Goal: Task Accomplishment & Management: Use online tool/utility

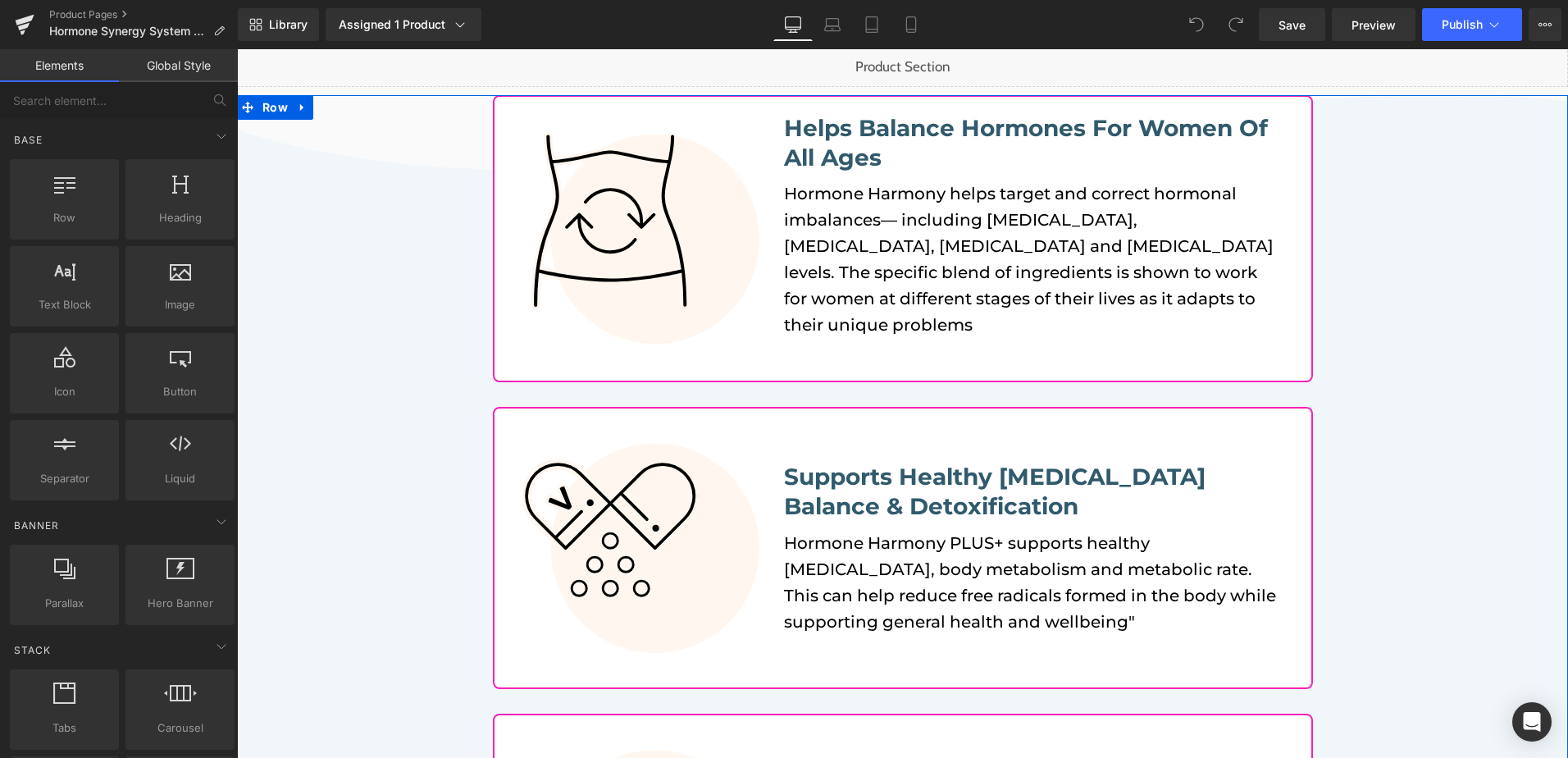
scroll to position [328, 0]
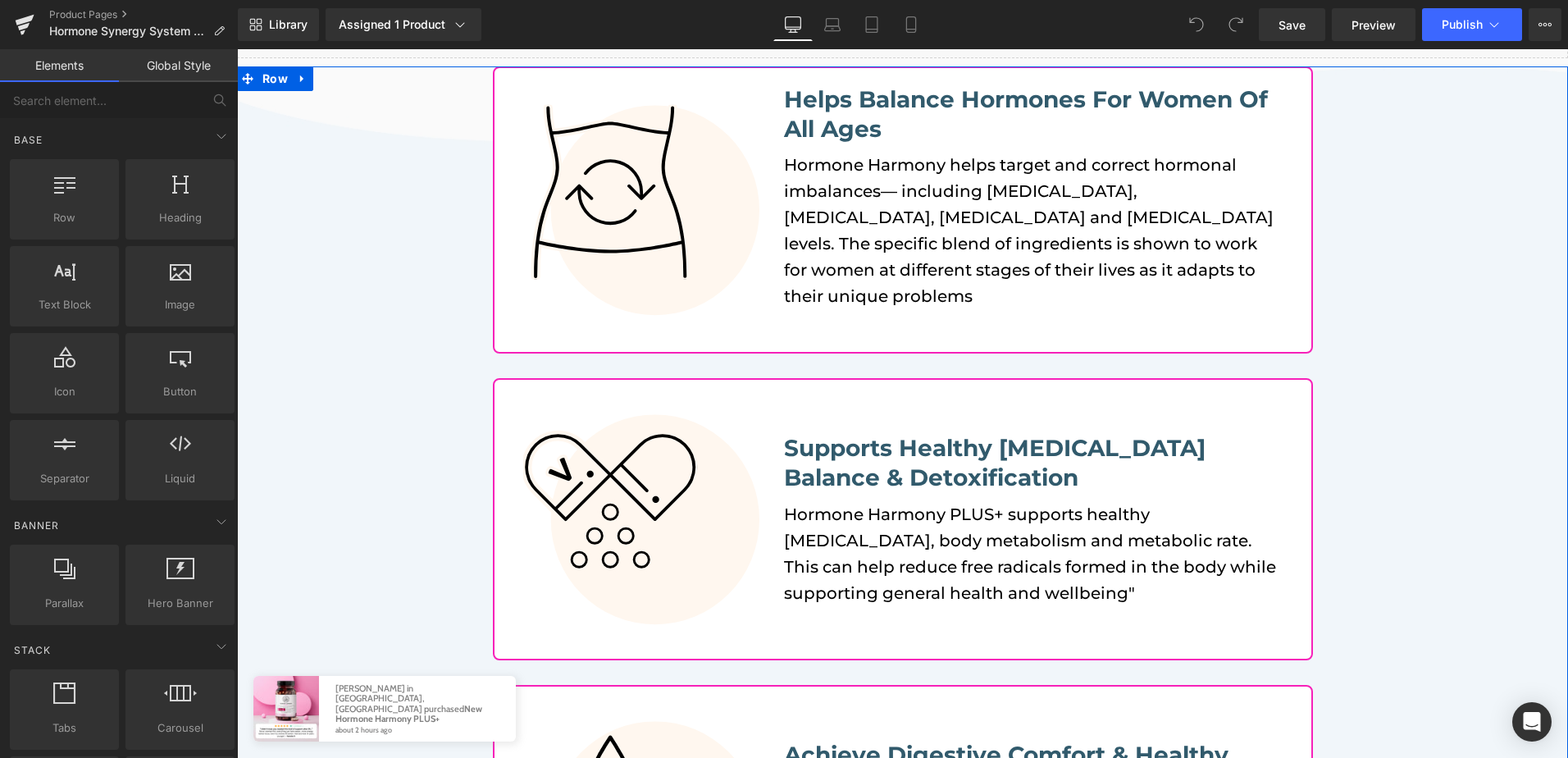
drag, startPoint x: 1094, startPoint y: 593, endPoint x: 1099, endPoint y: 584, distance: 10.3
click at [1094, 593] on p "Hormone Harmony PLUS+ supports healthy [MEDICAL_DATA], body metabolism and meta…" at bounding box center [1032, 553] width 498 height 105
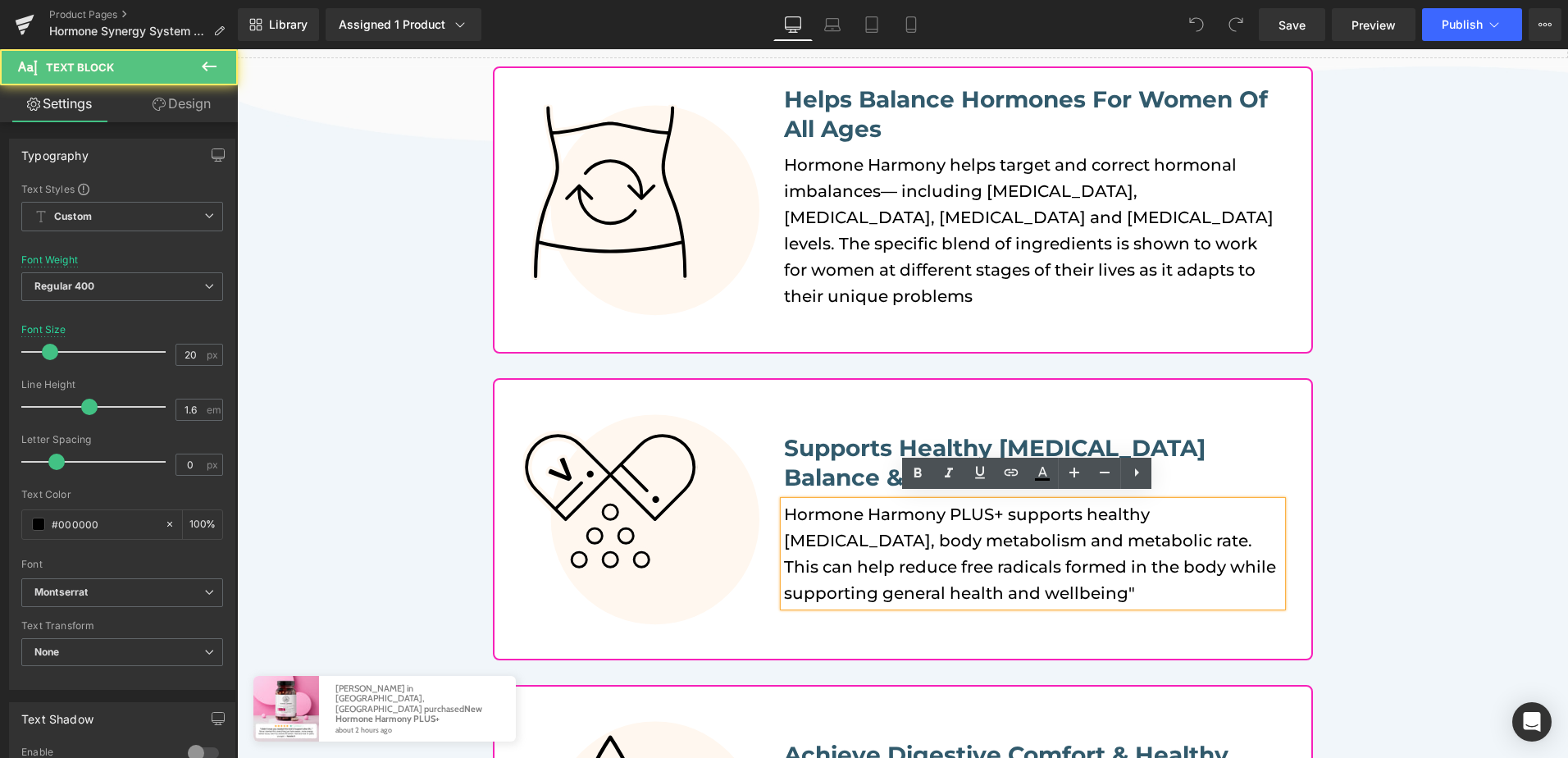
click at [1099, 584] on p "Hormone Harmony PLUS+ supports healthy [MEDICAL_DATA], body metabolism and meta…" at bounding box center [1032, 553] width 498 height 105
click at [1135, 584] on p "Hormone Harmony PLUS+ supports healthy [MEDICAL_DATA], body metabolism and meta…" at bounding box center [1032, 553] width 498 height 105
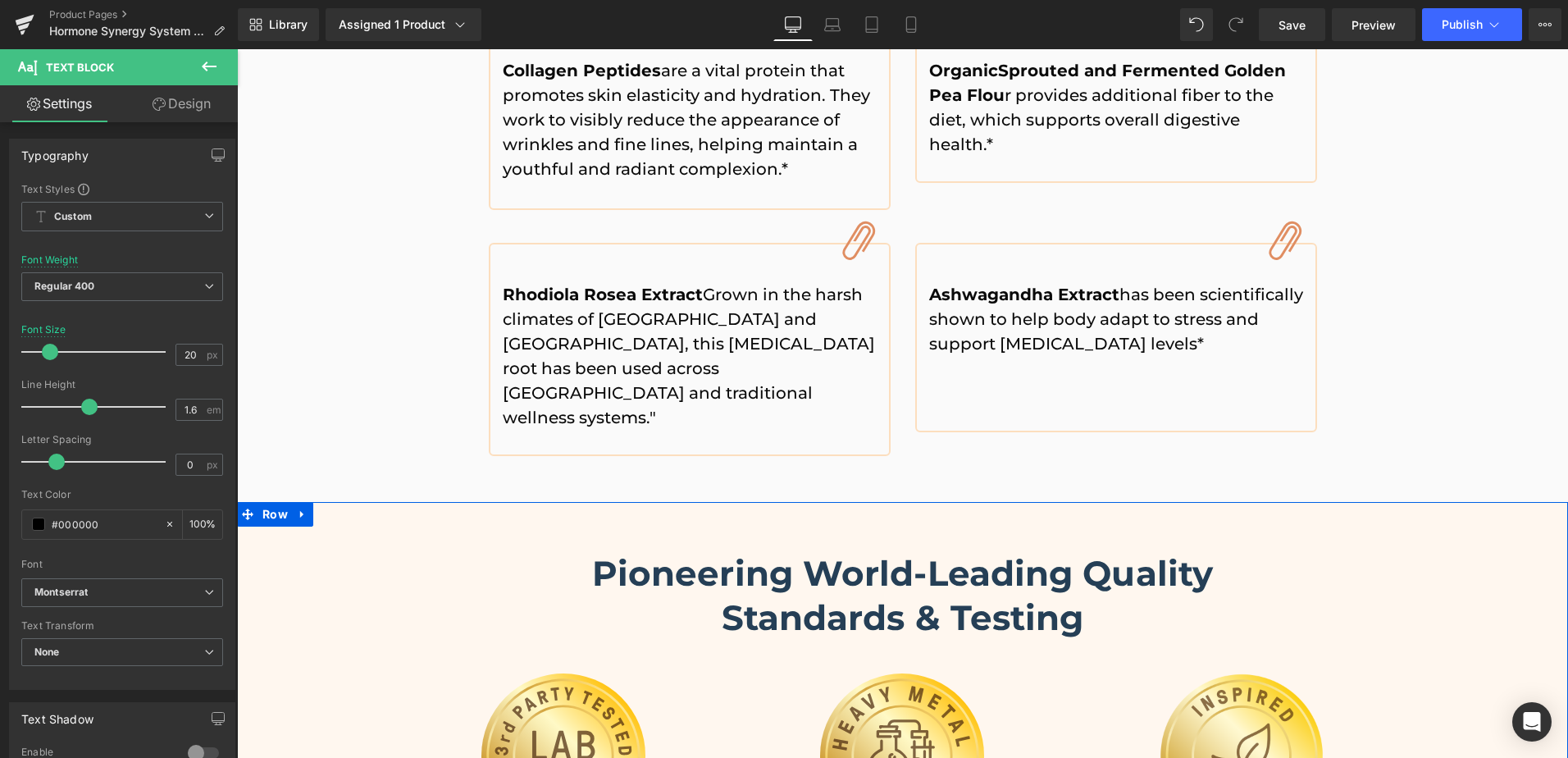
scroll to position [3692, 0]
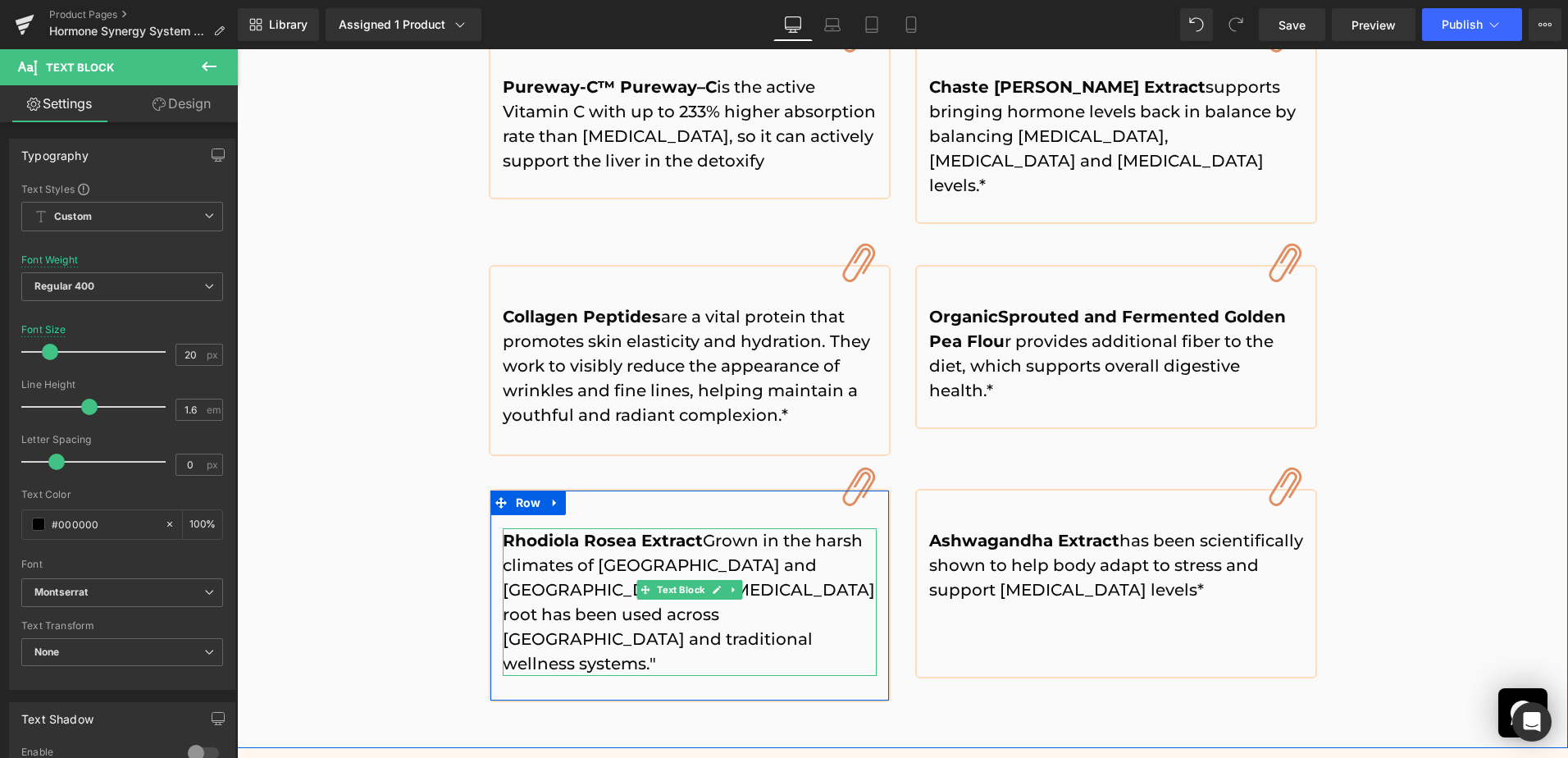
click at [563, 572] on p "Rhodiola Rosea Extract Grown in the harsh climates of [GEOGRAPHIC_DATA] and [GE…" at bounding box center [690, 602] width 374 height 148
click at [586, 577] on p "Rhodiola Rosea Extract Grown in the harsh climates of [GEOGRAPHIC_DATA] and [GE…" at bounding box center [690, 602] width 374 height 148
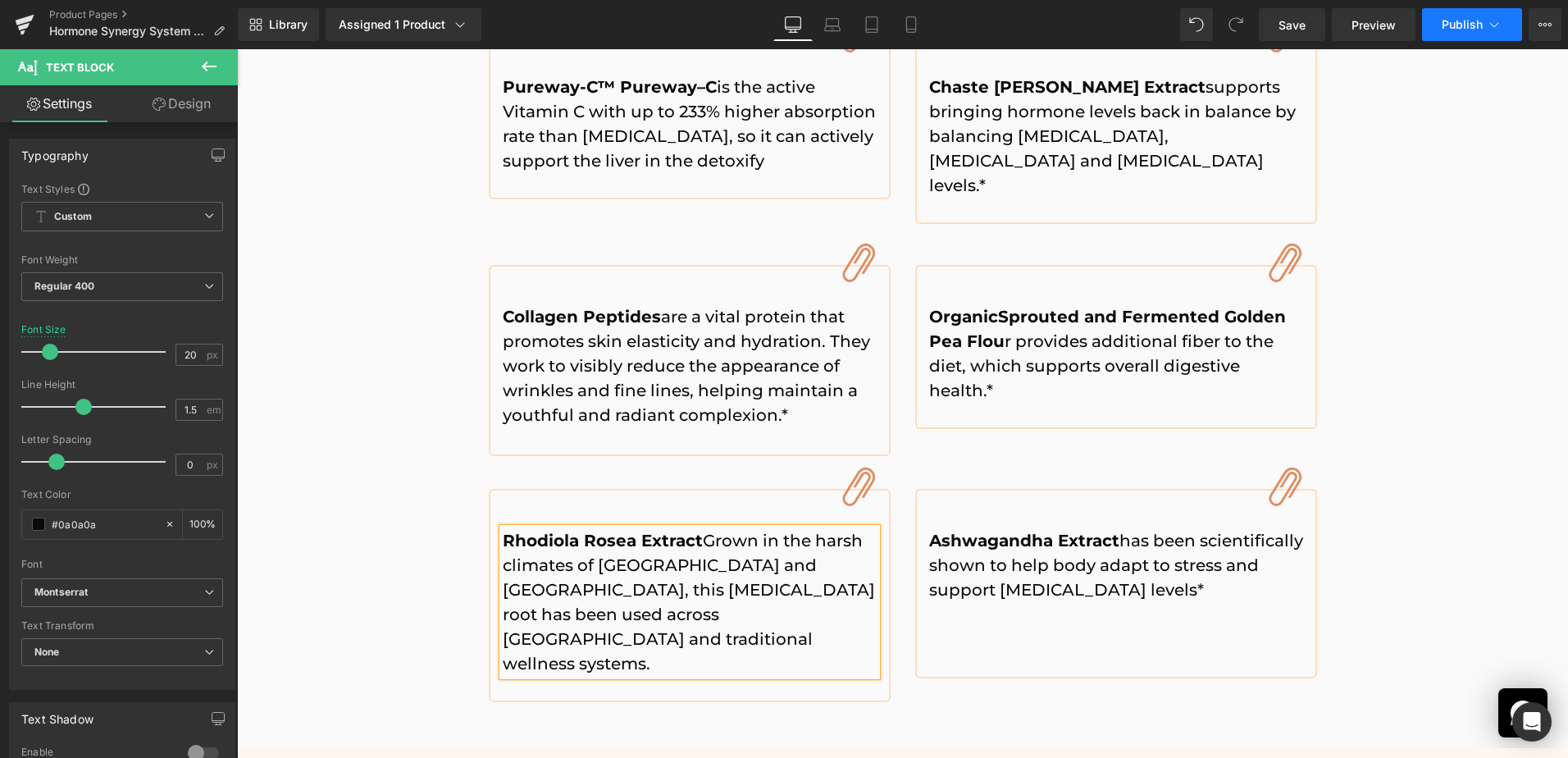
click at [1430, 35] on button "Publish" at bounding box center [1471, 24] width 100 height 33
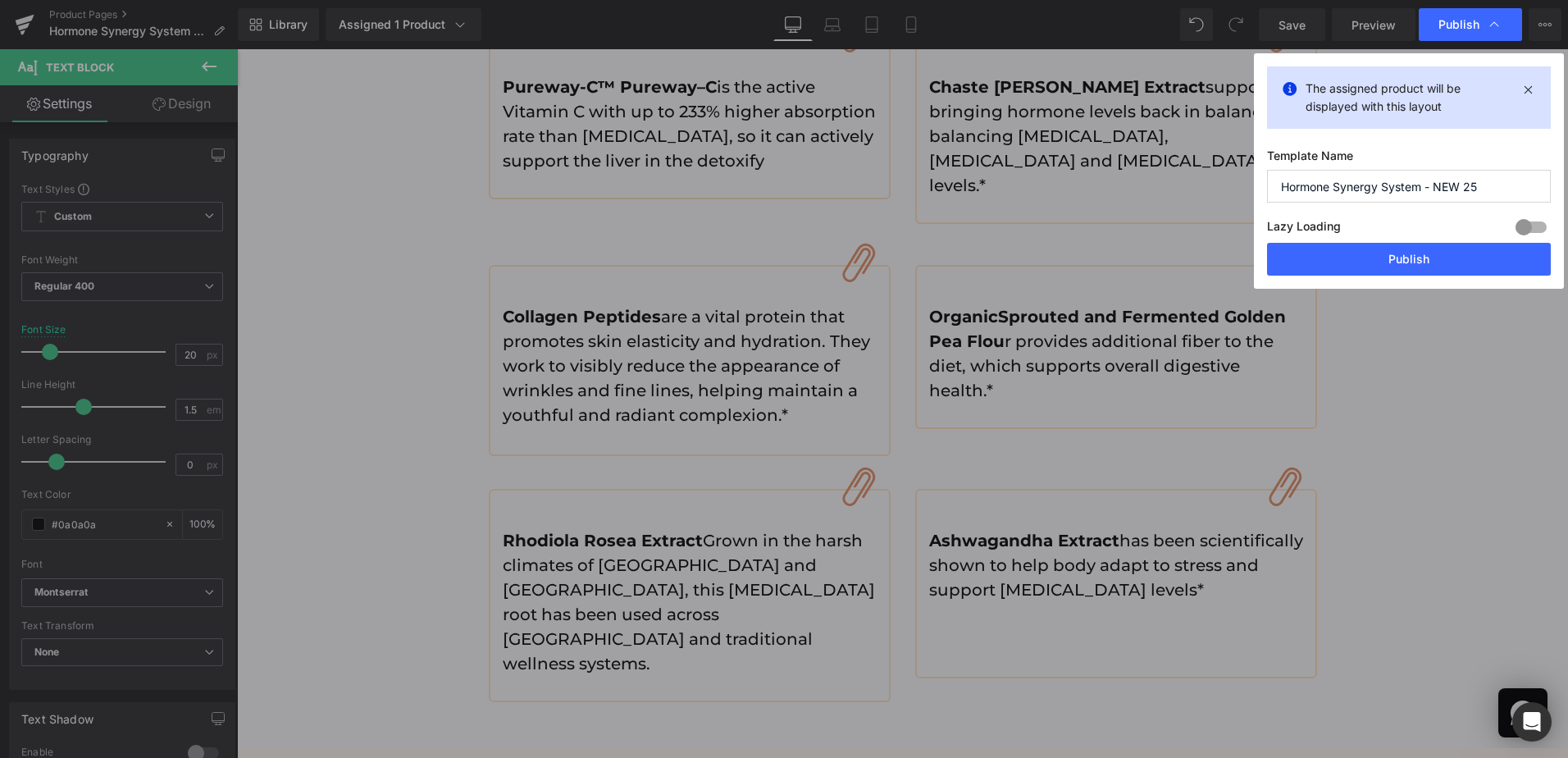
click at [1410, 241] on div "Lazy Loading Build Upgrade plan to unlock" at bounding box center [1409, 229] width 284 height 27
click at [1411, 247] on button "Publish" at bounding box center [1409, 259] width 284 height 33
